Goal: Task Accomplishment & Management: Manage account settings

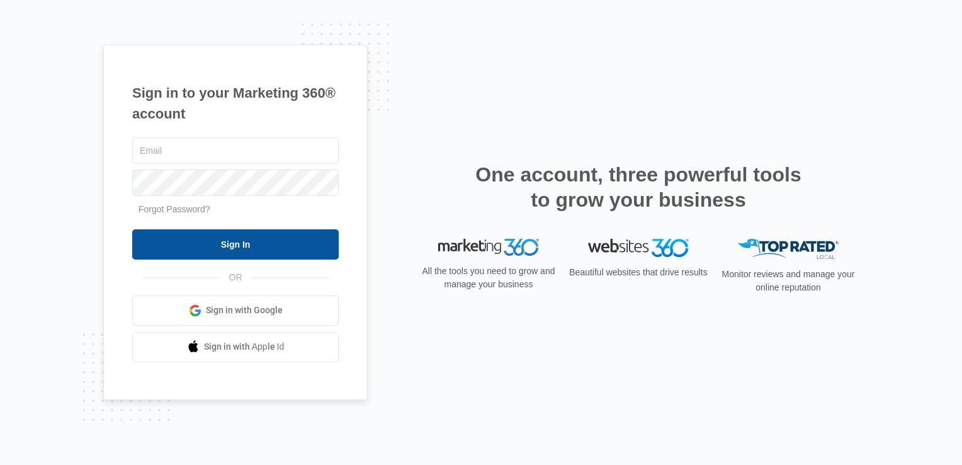
type input "[PERSON_NAME][EMAIL_ADDRESS][DOMAIN_NAME]"
click at [254, 248] on input "Sign In" at bounding box center [235, 244] width 207 height 30
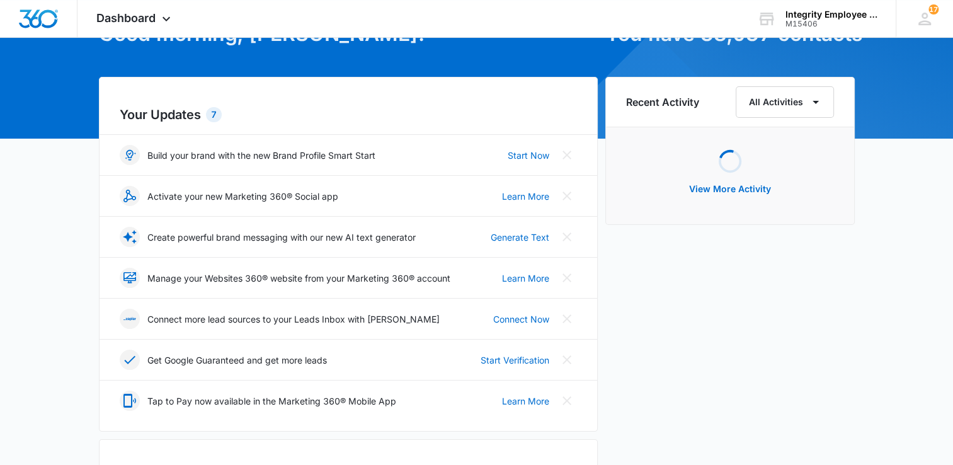
scroll to position [315, 0]
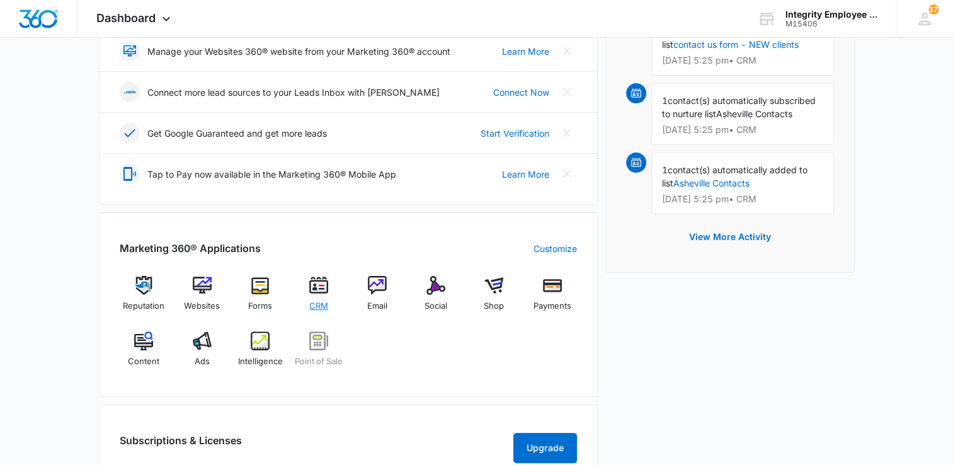
click at [312, 286] on img at bounding box center [318, 285] width 19 height 19
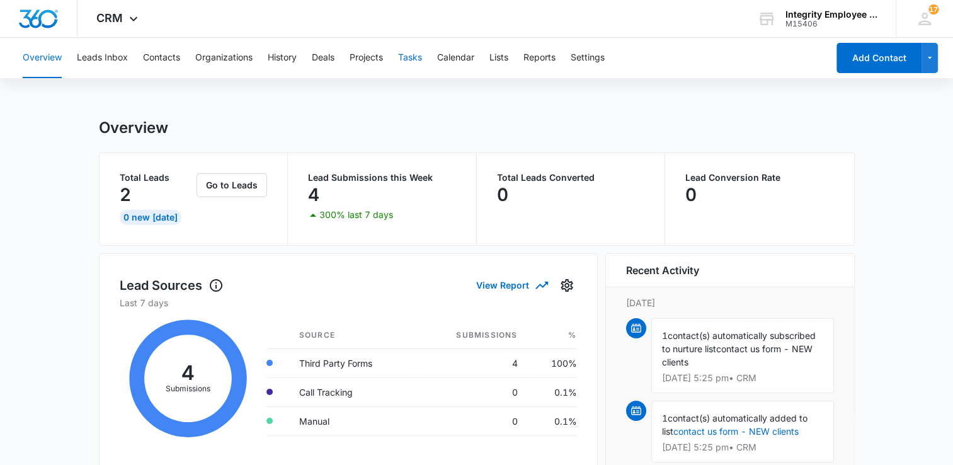
click at [406, 56] on button "Tasks" at bounding box center [410, 58] width 24 height 40
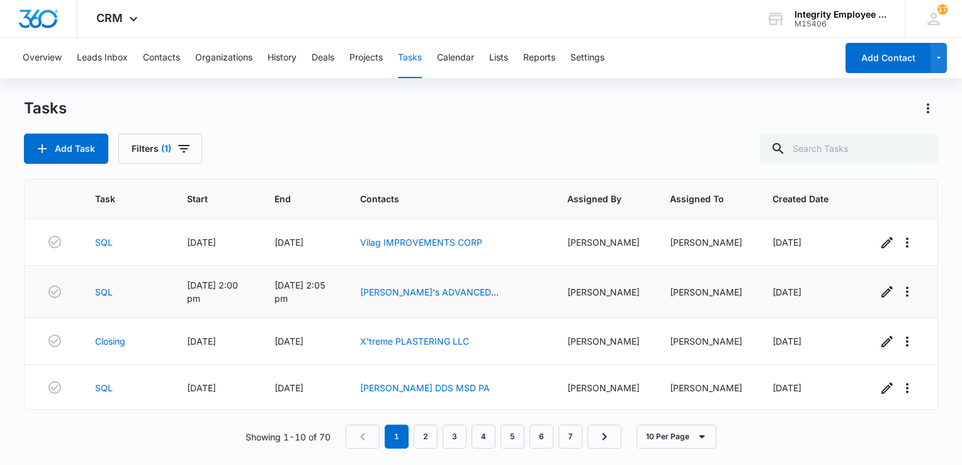
scroll to position [283, 0]
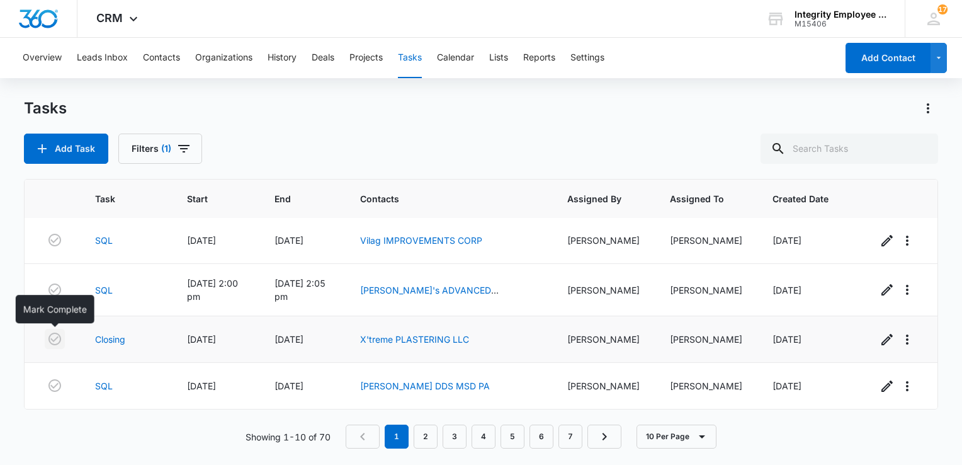
click at [57, 341] on icon "button" at bounding box center [54, 338] width 15 height 15
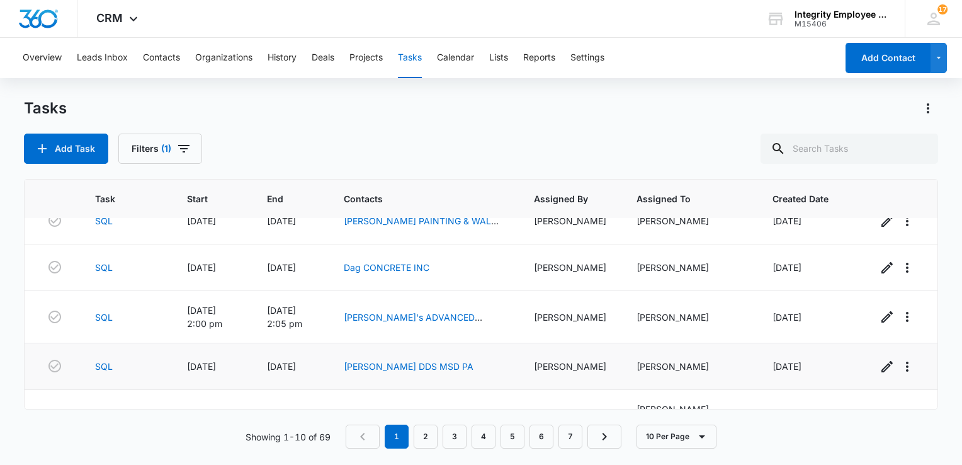
scroll to position [302, 0]
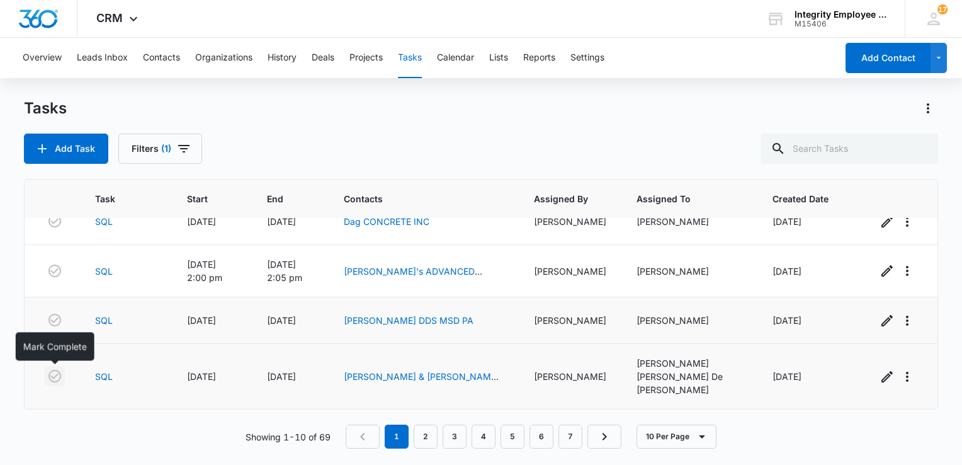
click at [55, 378] on icon "button" at bounding box center [54, 375] width 15 height 15
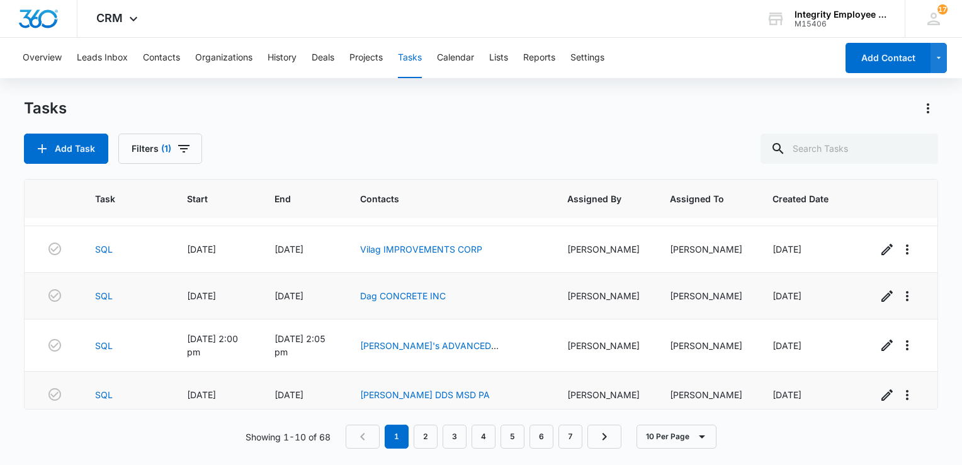
scroll to position [288, 0]
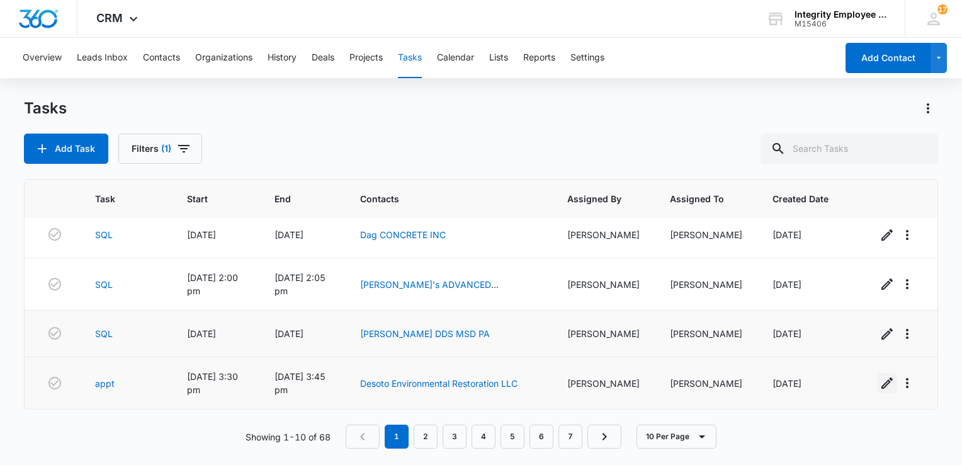
click at [880, 384] on icon "button" at bounding box center [887, 382] width 15 height 15
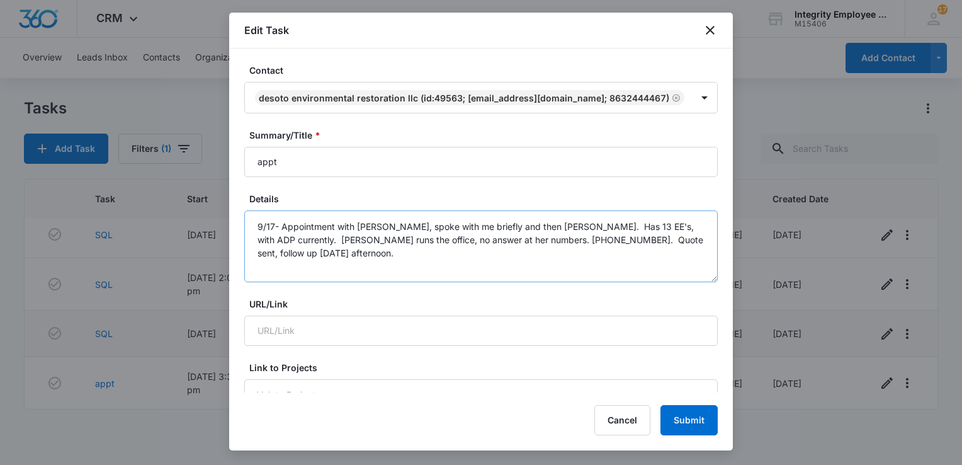
scroll to position [63, 0]
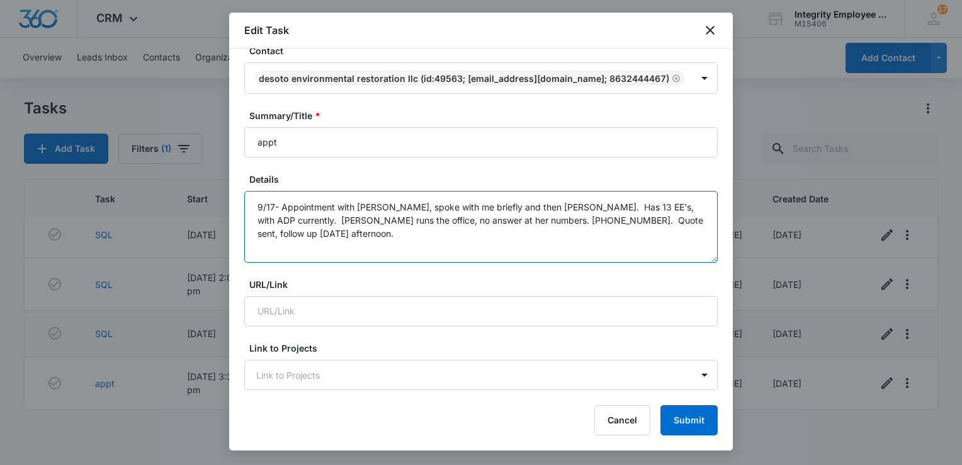
click at [335, 227] on textarea "9/17- Appointment with Joel, spoke with me briefly and then Daisy. Has 13 EE's,…" at bounding box center [481, 227] width 474 height 72
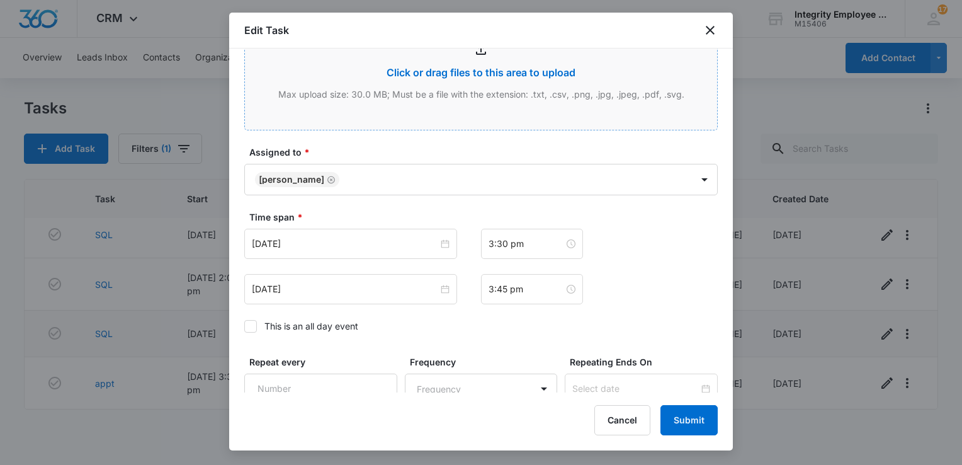
scroll to position [630, 0]
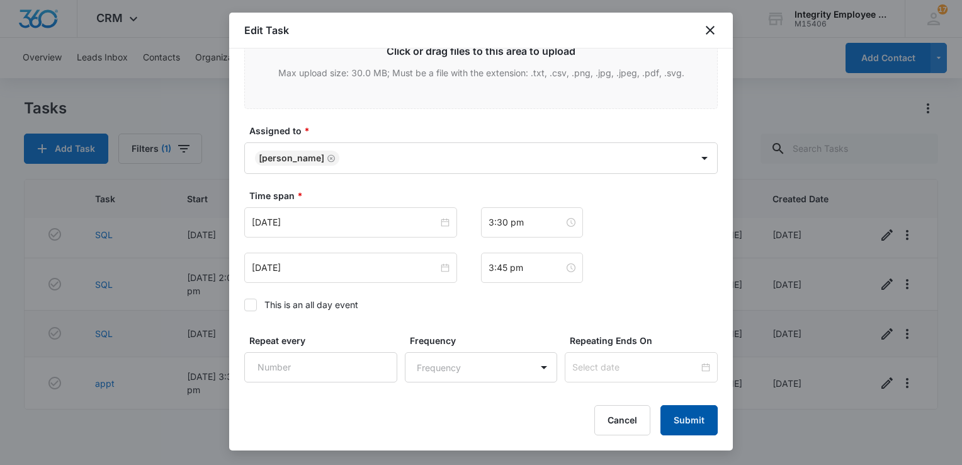
type textarea "9/17- Appointment with Joel, spoke with me briefly and then Daisy. Has 13 EE's,…"
click at [680, 425] on button "Submit" at bounding box center [689, 420] width 57 height 30
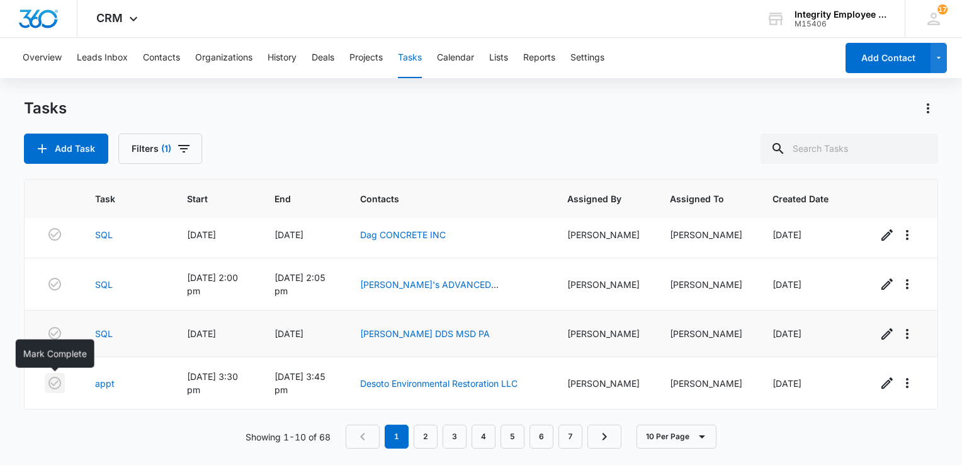
click at [52, 383] on icon "button" at bounding box center [55, 383] width 13 height 13
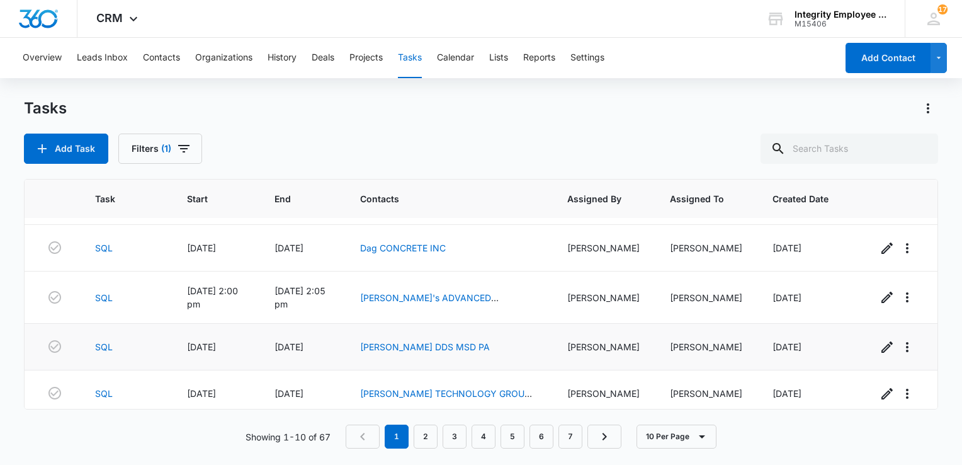
scroll to position [283, 0]
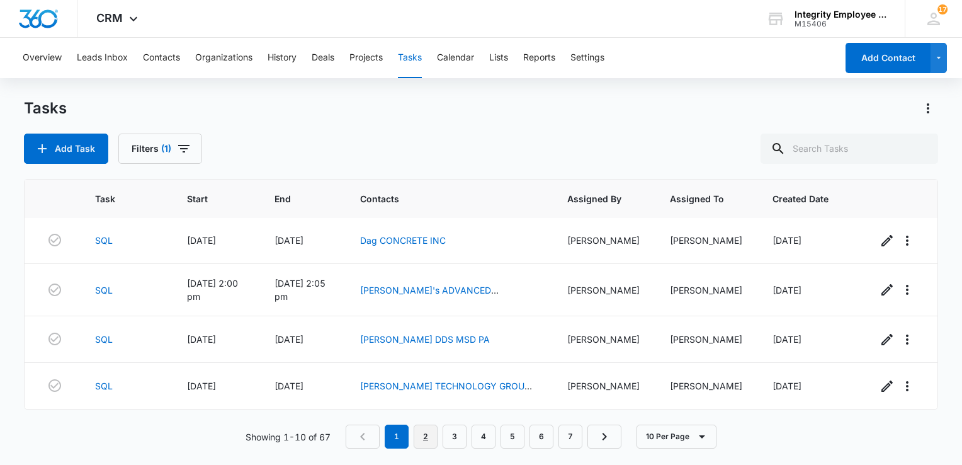
click at [423, 436] on link "2" at bounding box center [426, 437] width 24 height 24
